Goal: Task Accomplishment & Management: Manage account settings

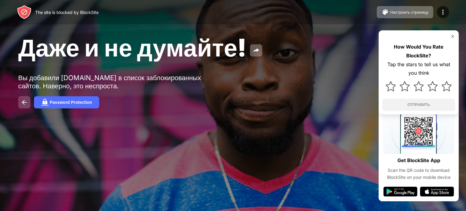
click at [23, 103] on img at bounding box center [24, 102] width 7 height 7
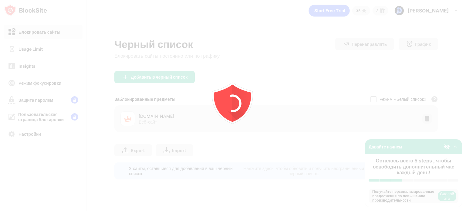
click at [424, 116] on img at bounding box center [427, 119] width 6 height 6
